Goal: Information Seeking & Learning: Learn about a topic

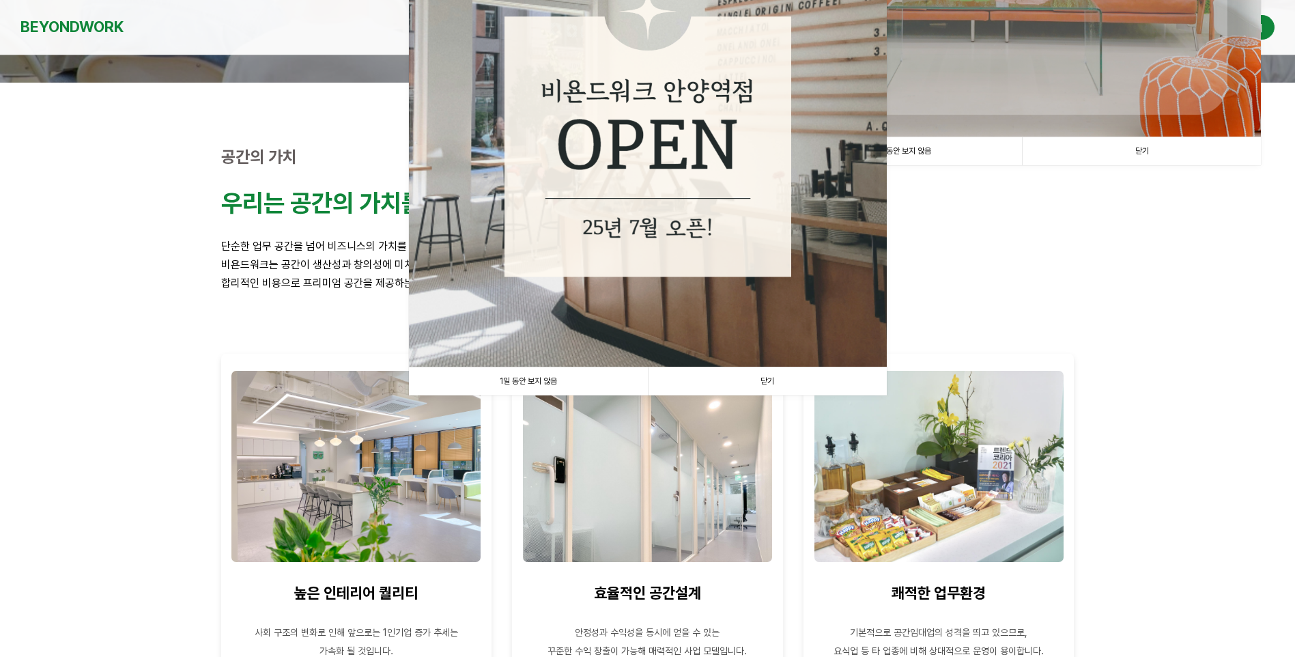
scroll to position [410, 0]
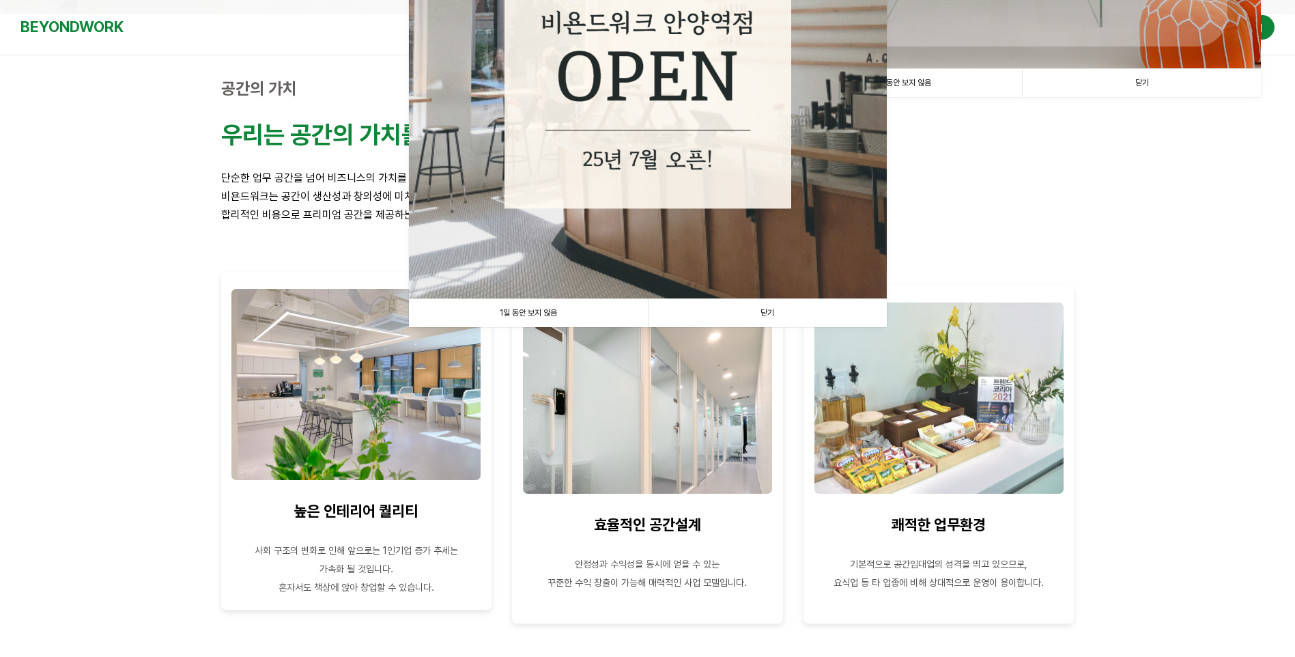
click at [382, 427] on img at bounding box center [355, 384] width 249 height 191
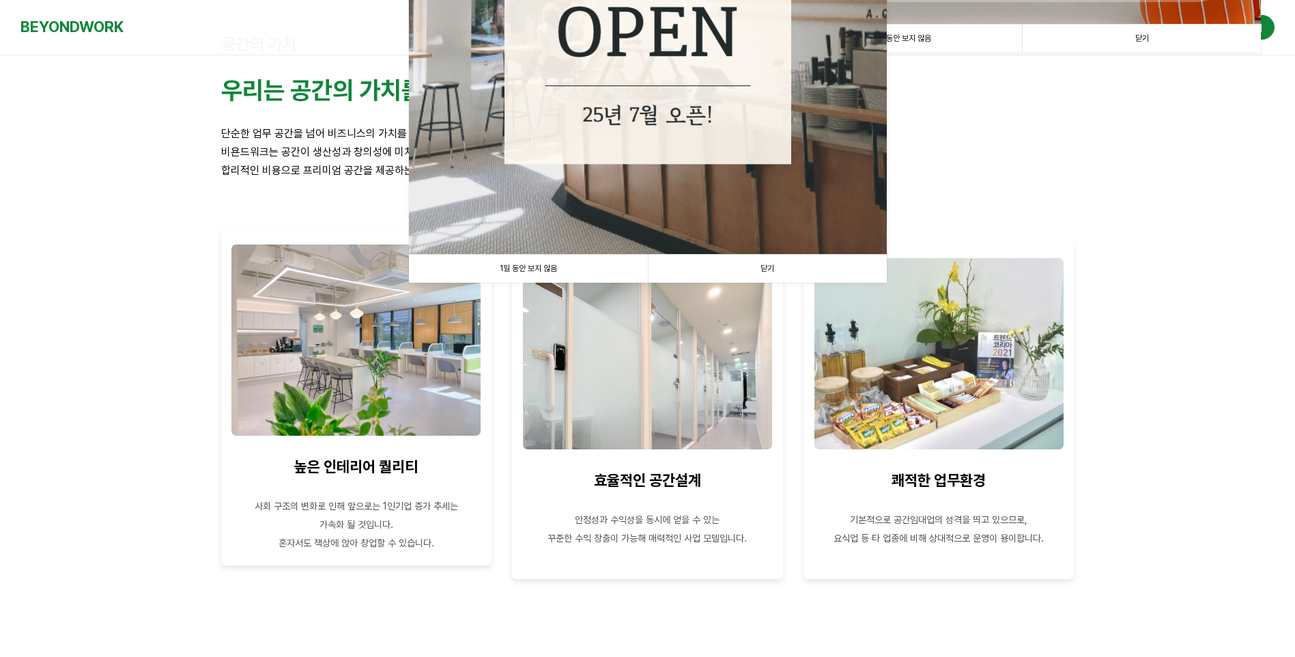
scroll to position [478, 0]
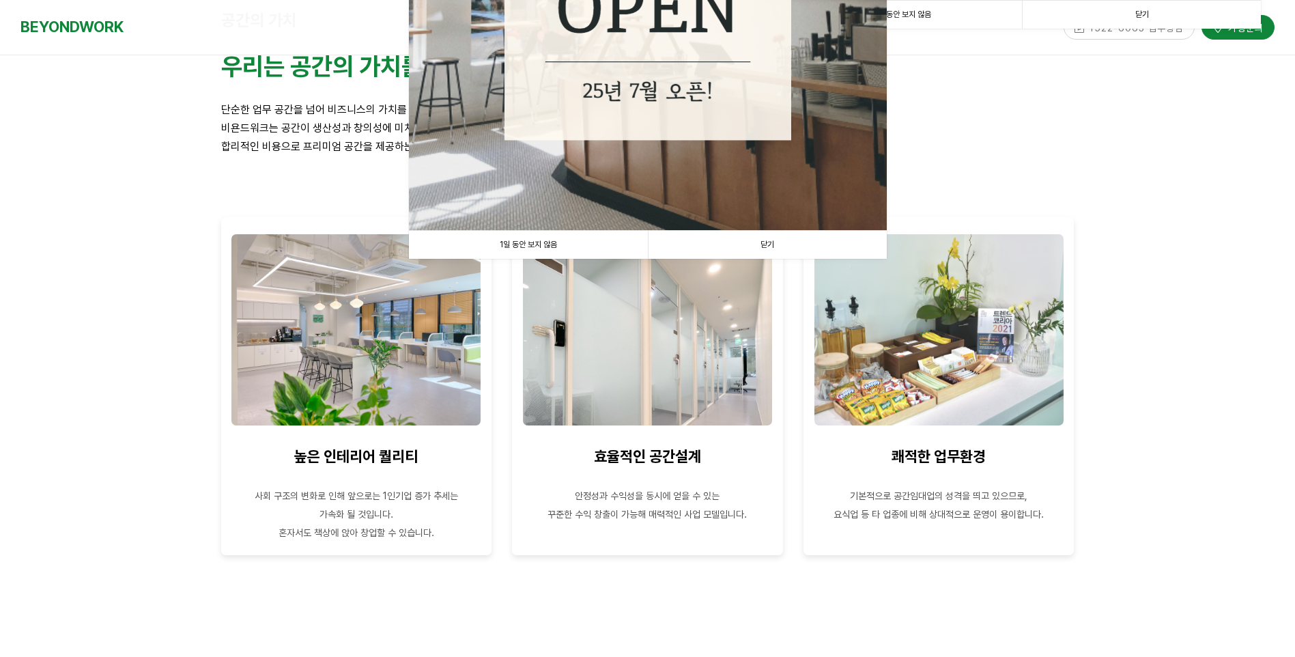
click at [764, 241] on link "닫기" at bounding box center [767, 245] width 239 height 28
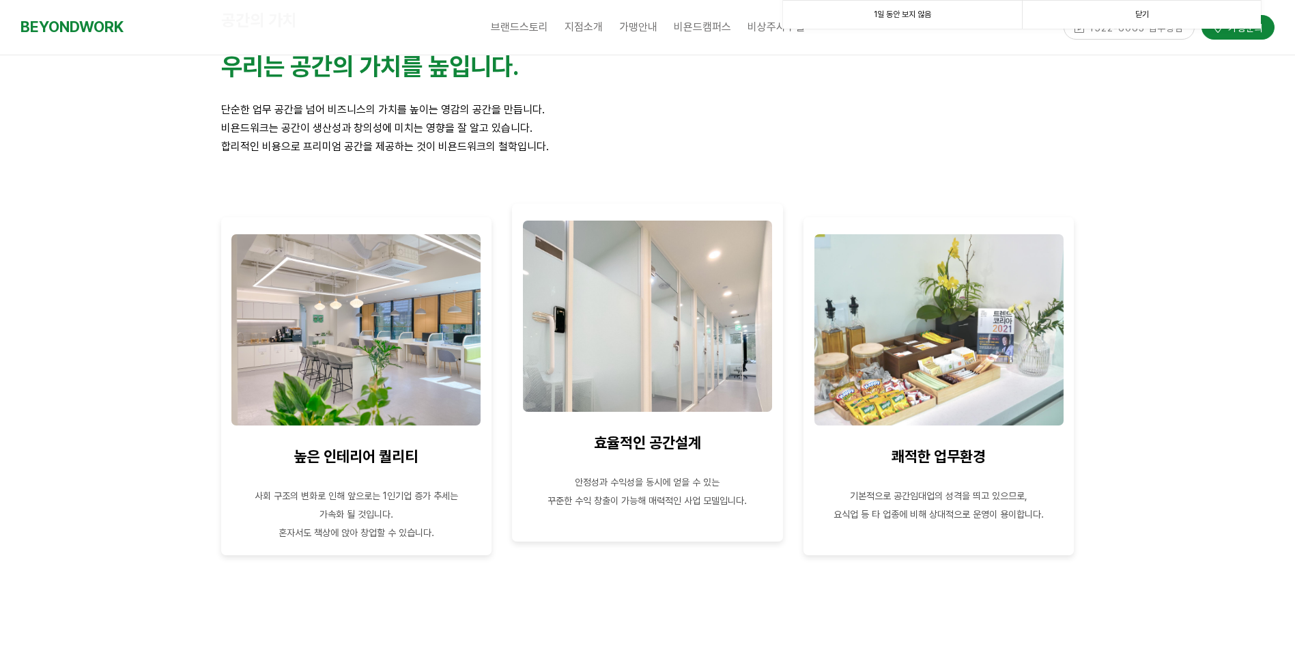
click at [663, 334] on img at bounding box center [647, 315] width 249 height 191
click at [630, 369] on img at bounding box center [647, 315] width 249 height 191
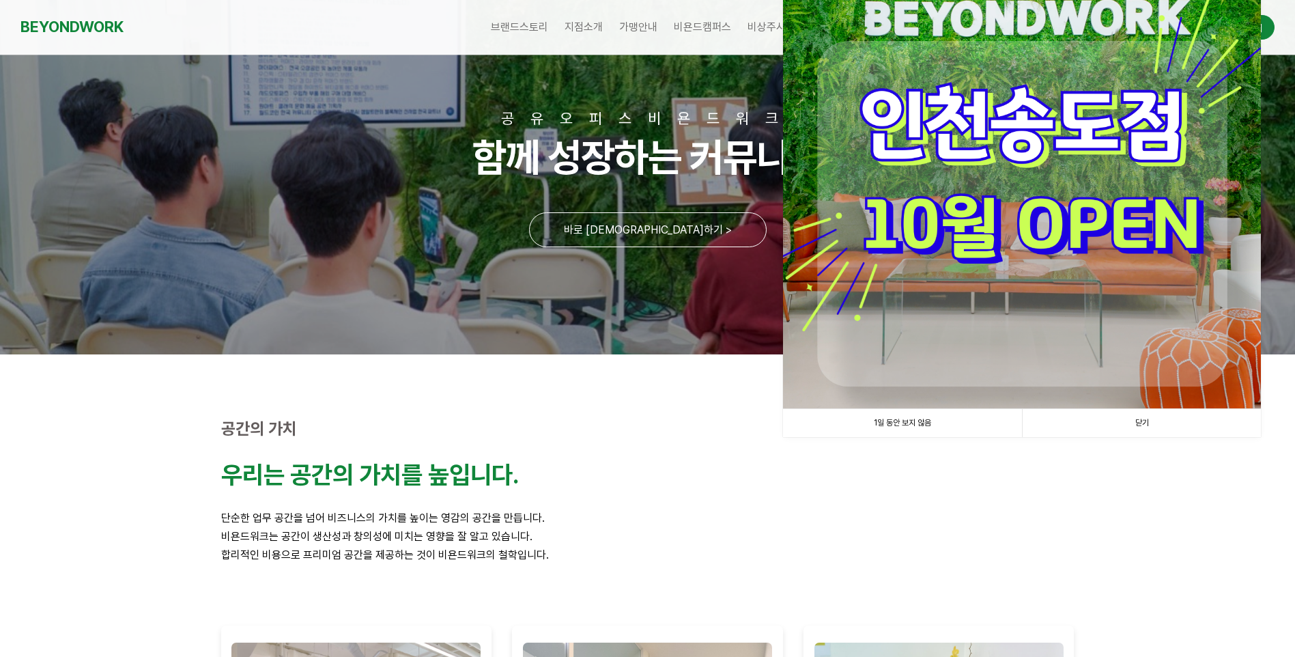
scroll to position [68, 0]
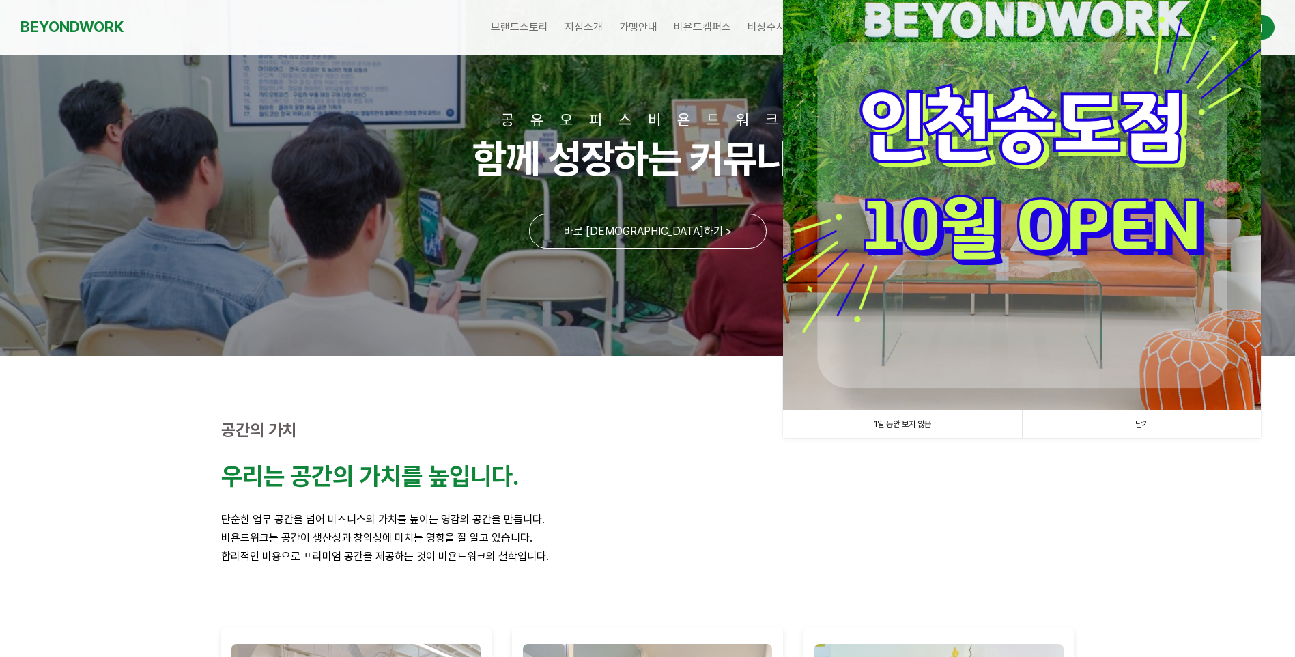
click at [915, 425] on link "1일 동안 보지 않음" at bounding box center [902, 424] width 239 height 28
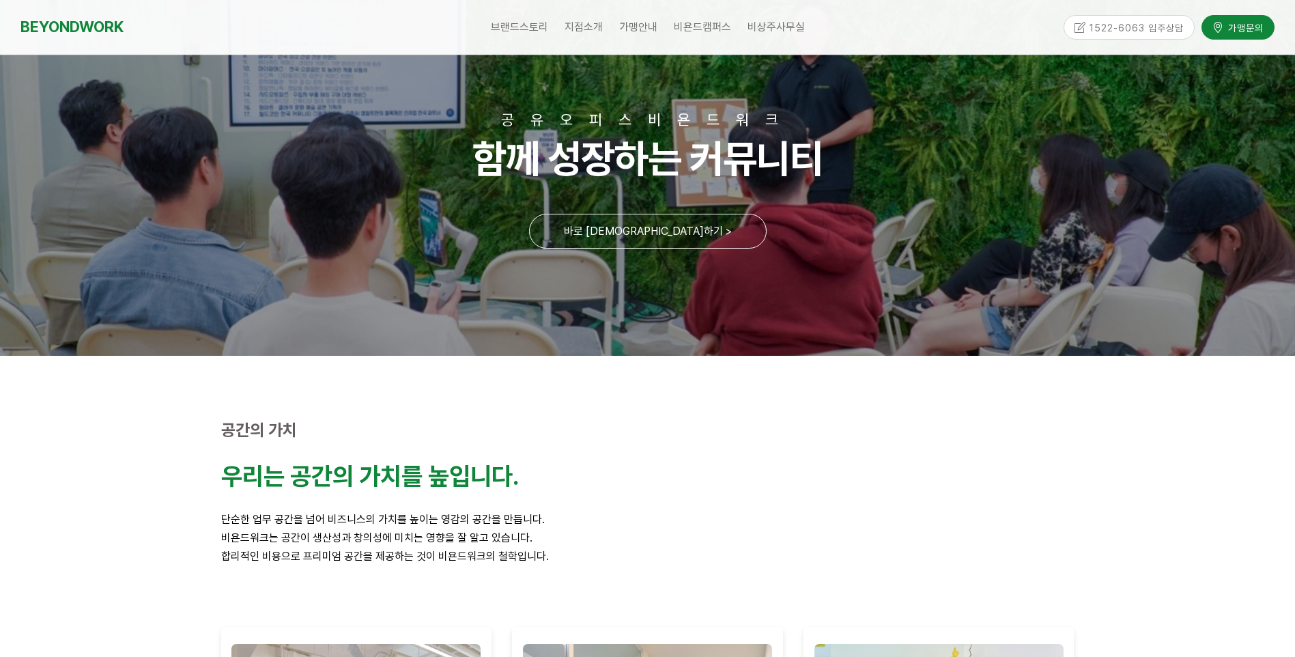
scroll to position [0, 0]
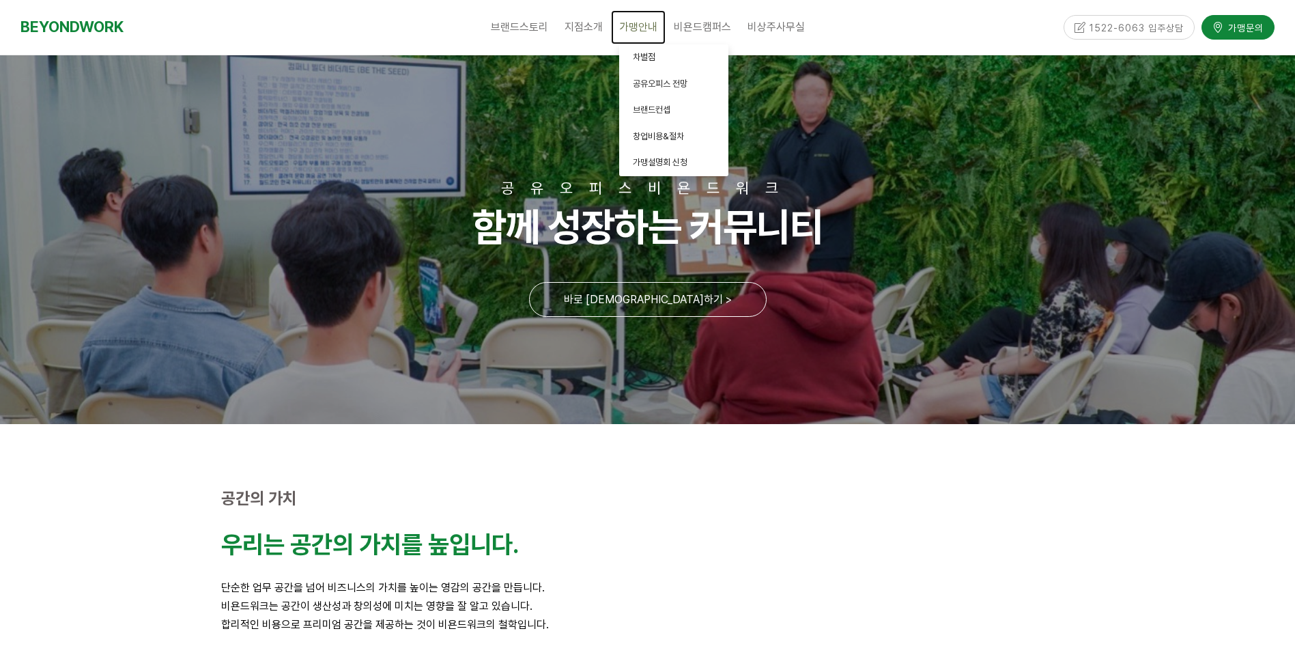
click at [638, 33] on span "가맹안내" at bounding box center [638, 26] width 38 height 13
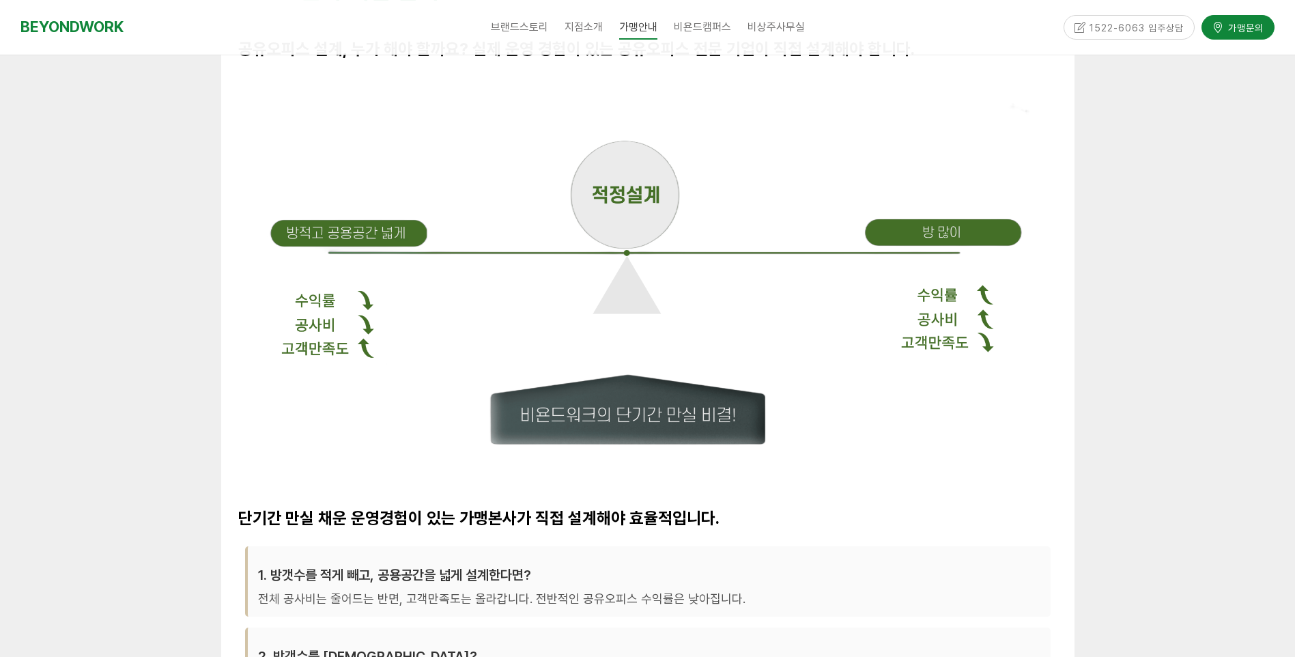
scroll to position [1024, 0]
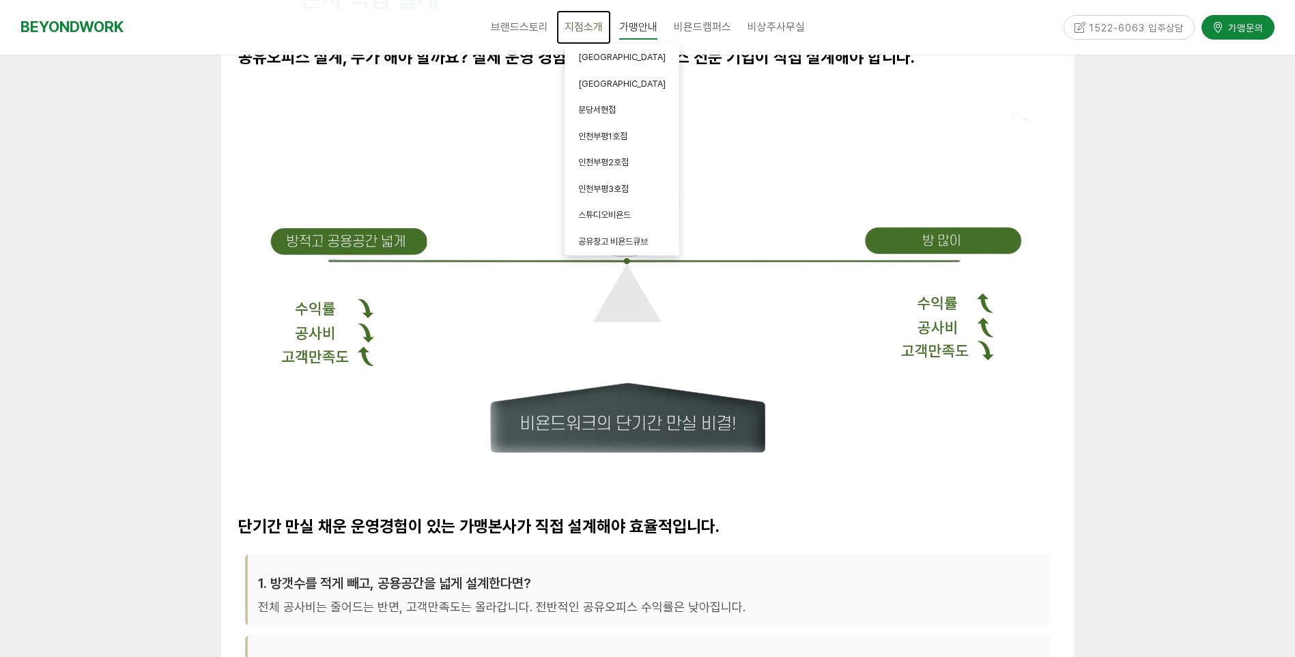
click at [588, 30] on span "지점소개" at bounding box center [584, 26] width 38 height 13
click at [586, 50] on link "안양평촌점" at bounding box center [622, 57] width 115 height 27
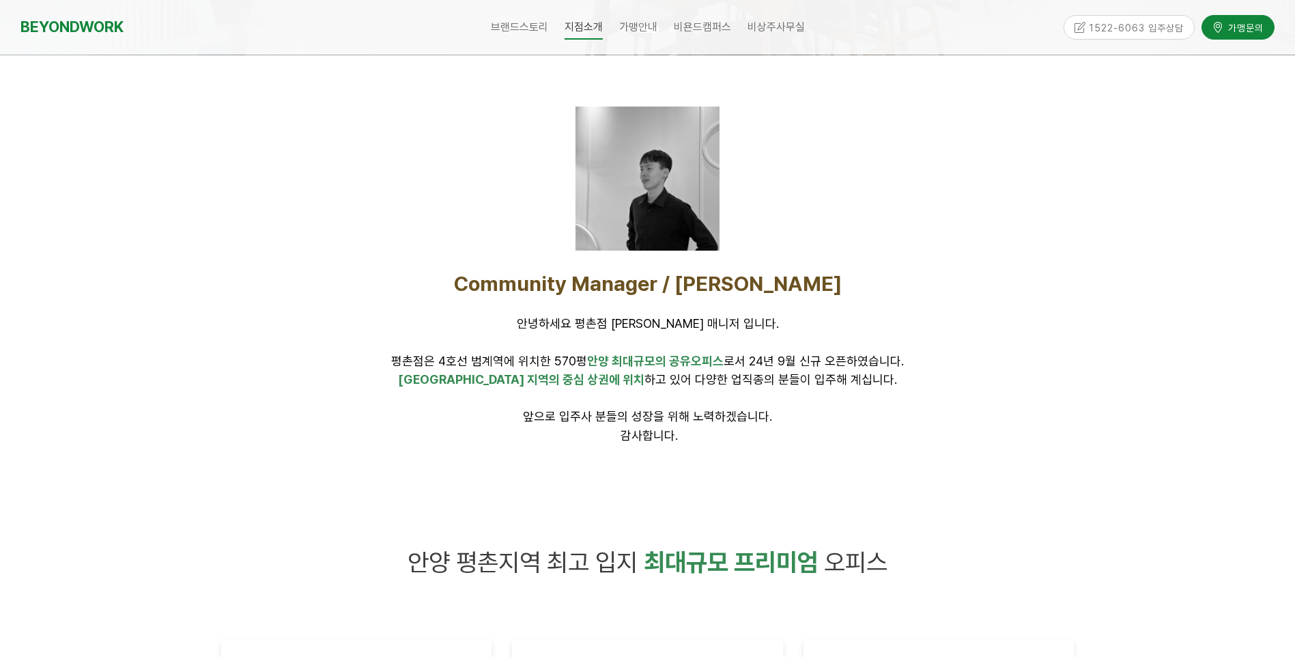
scroll to position [68, 0]
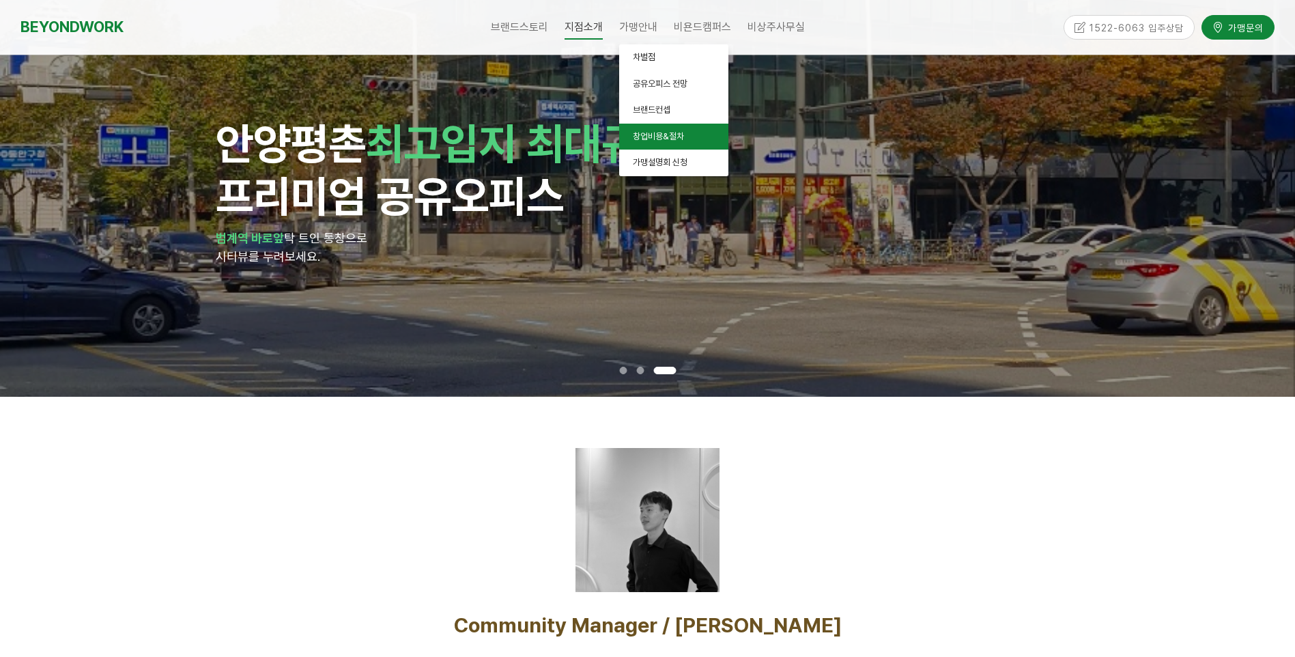
click at [648, 132] on span "창업비용&절차" at bounding box center [658, 136] width 51 height 10
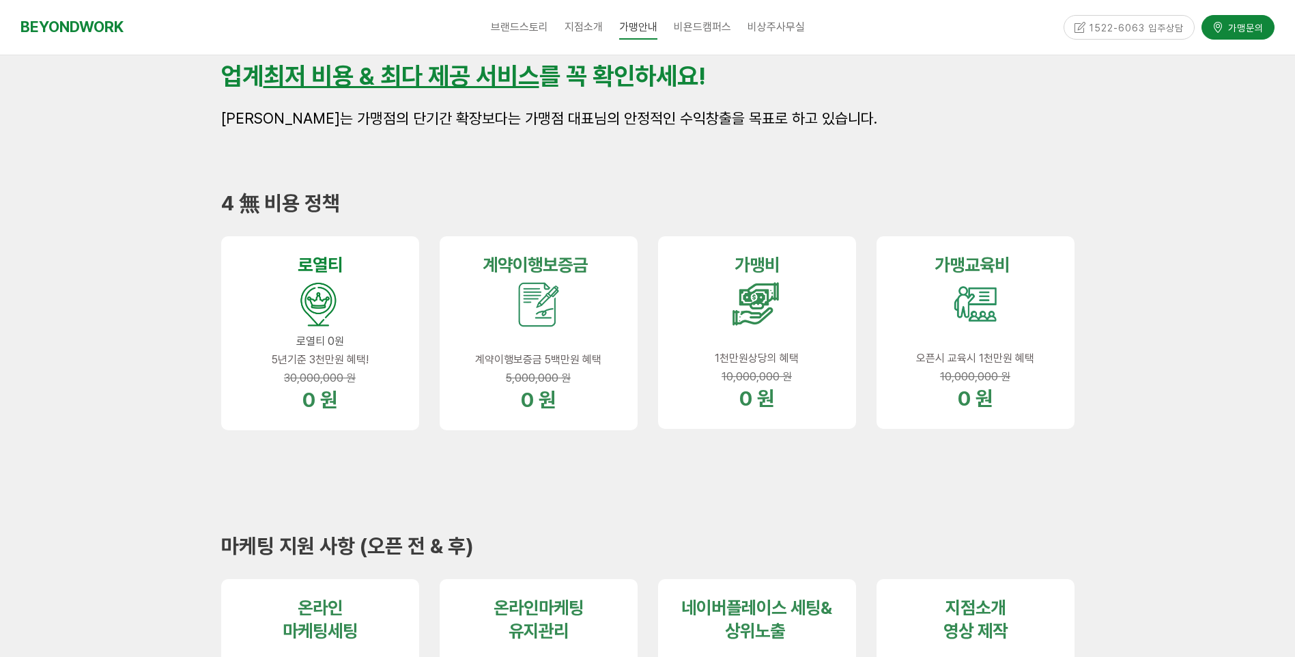
scroll to position [68, 0]
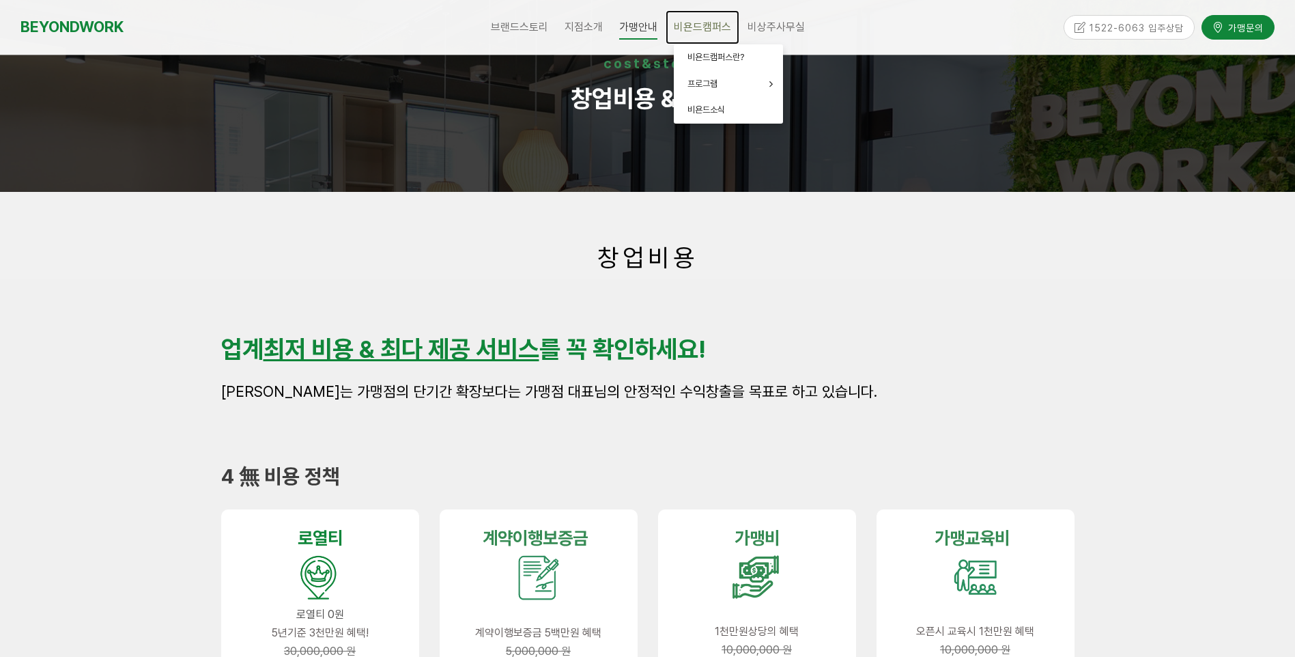
click at [710, 32] on span "비욘드캠퍼스" at bounding box center [702, 26] width 57 height 13
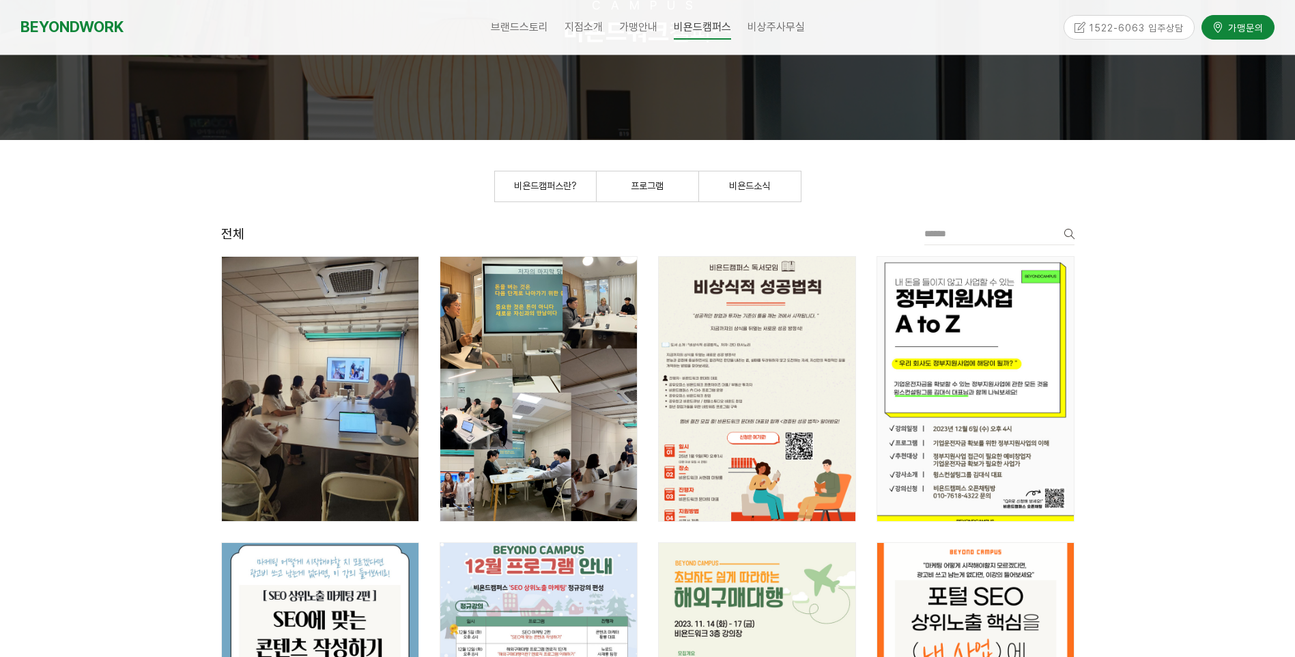
scroll to position [205, 0]
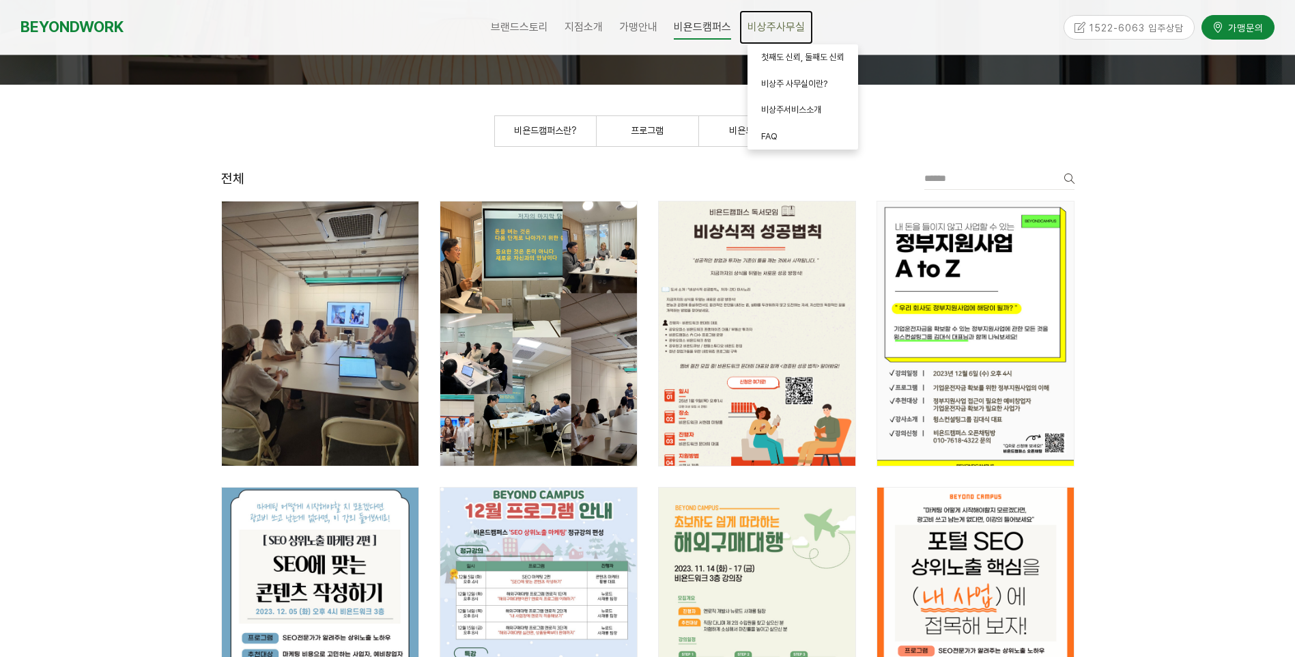
click at [766, 32] on span "비상주사무실" at bounding box center [775, 26] width 57 height 13
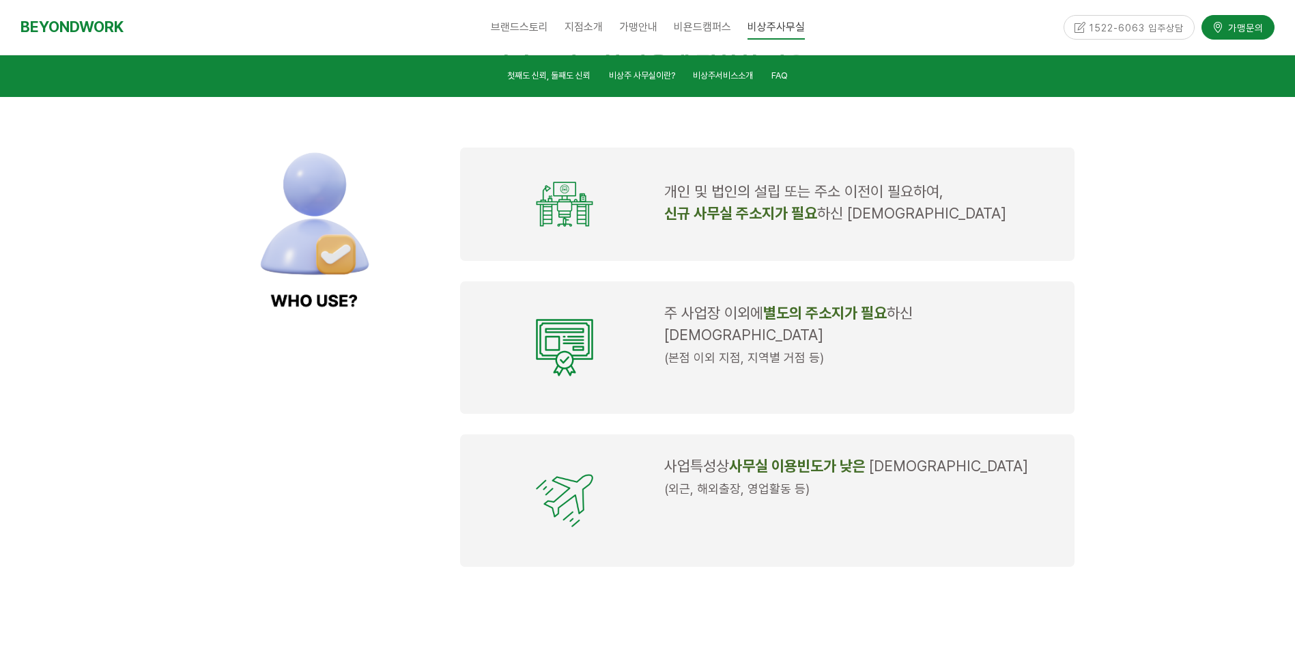
scroll to position [1229, 0]
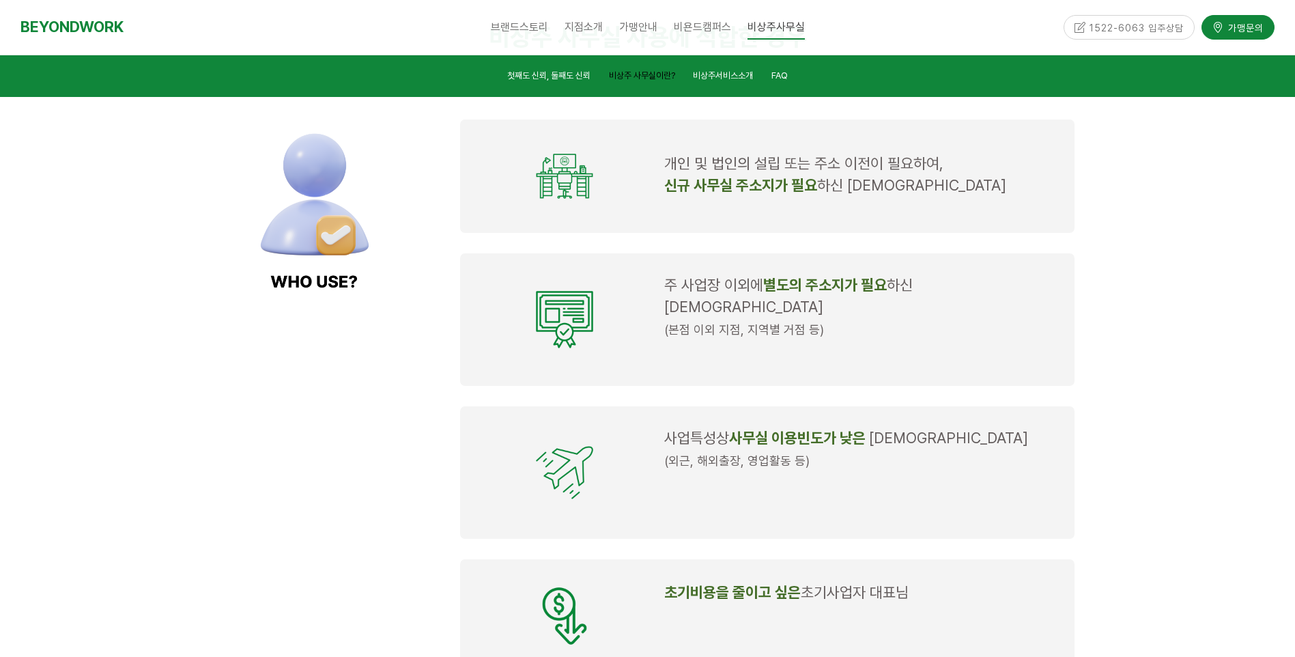
click at [646, 78] on span "비상주 사무실이란?" at bounding box center [642, 75] width 66 height 10
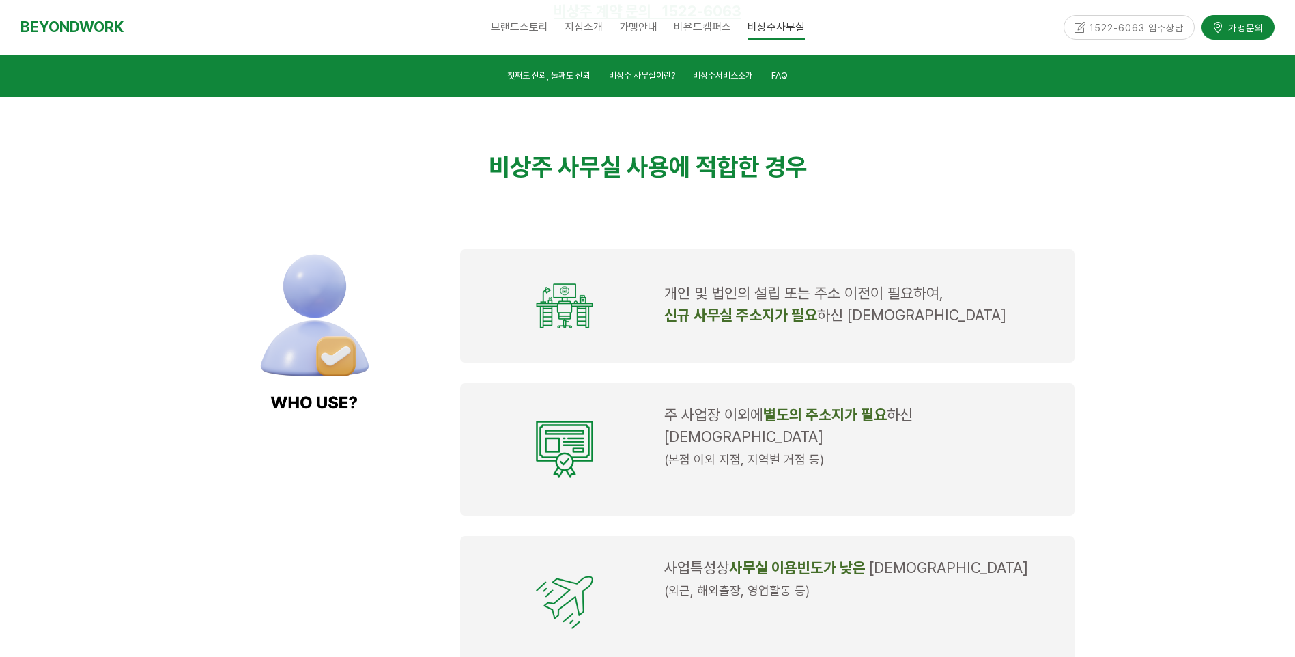
scroll to position [1126, 0]
